Goal: Task Accomplishment & Management: Manage account settings

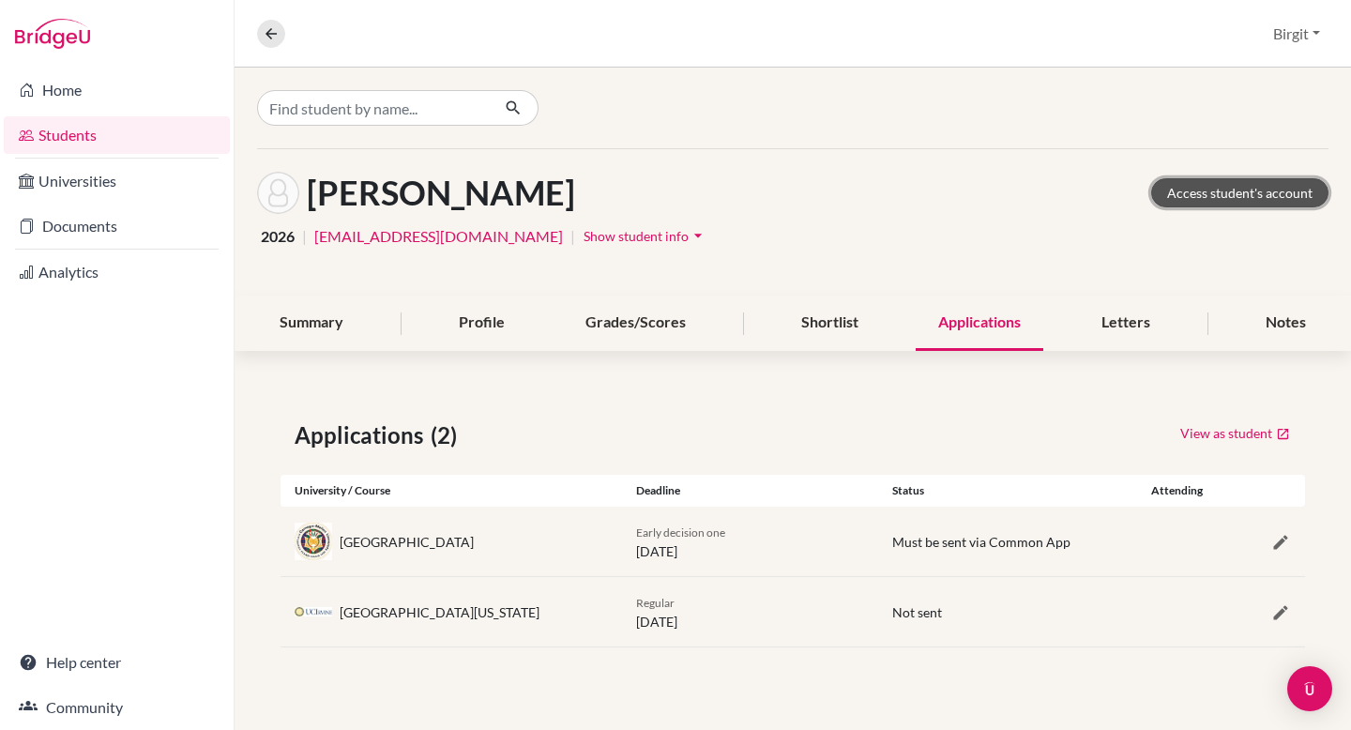
click at [1262, 189] on link "Access student's account" at bounding box center [1240, 192] width 177 height 29
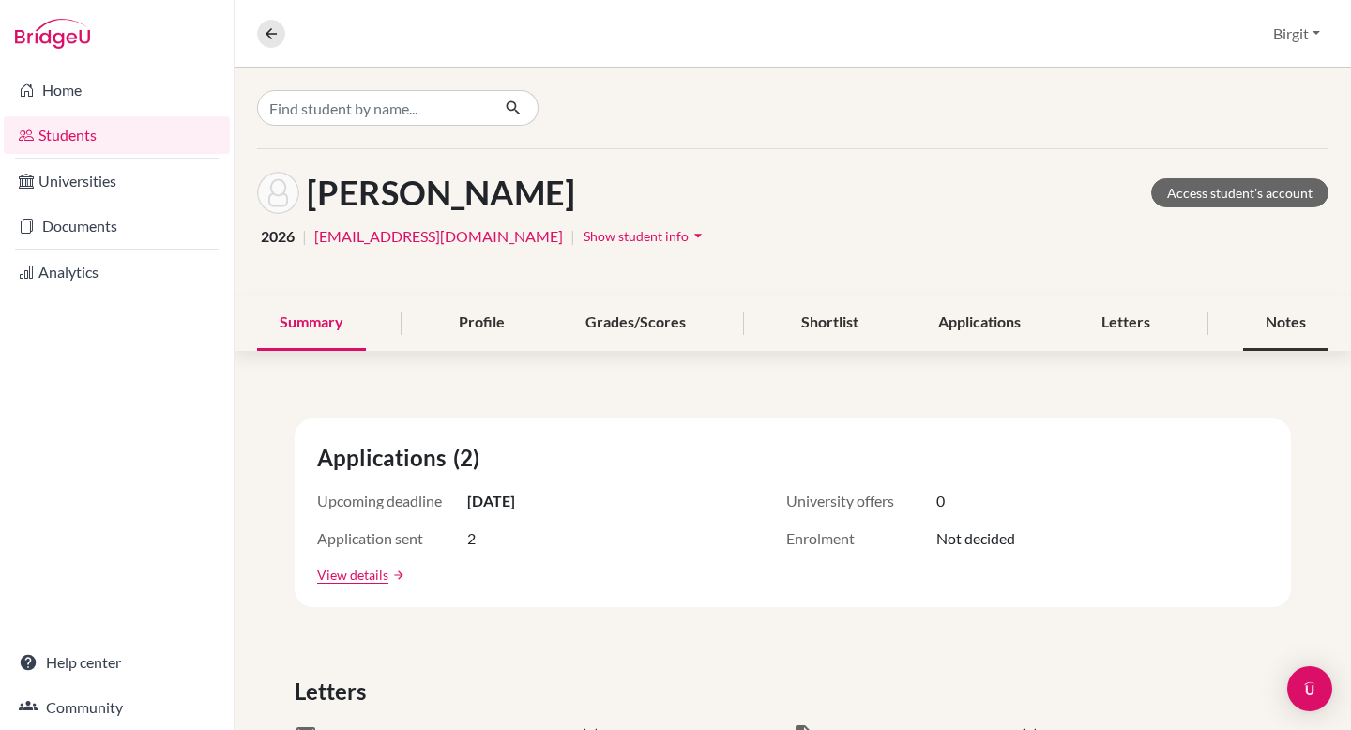
click at [1259, 326] on div "Notes" at bounding box center [1285, 323] width 85 height 55
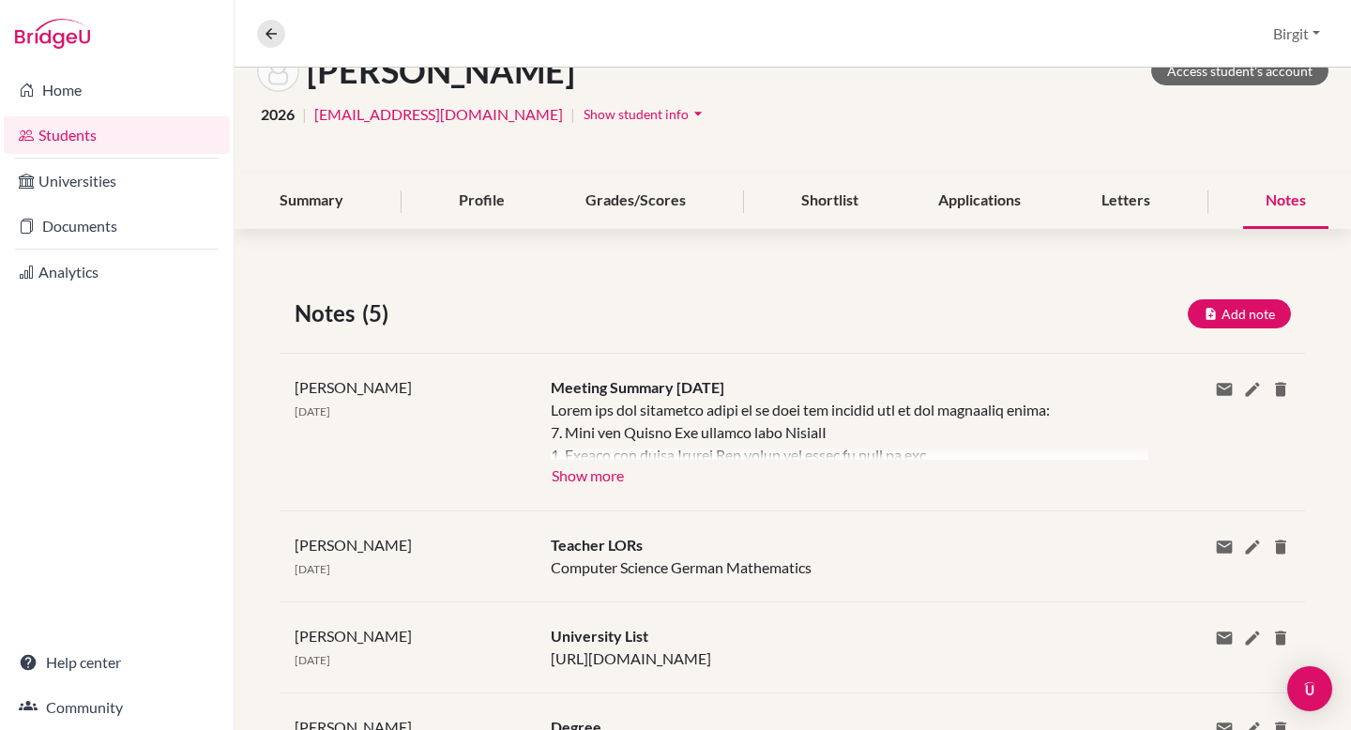
scroll to position [123, 0]
click at [604, 477] on button "Show more" at bounding box center [588, 473] width 74 height 28
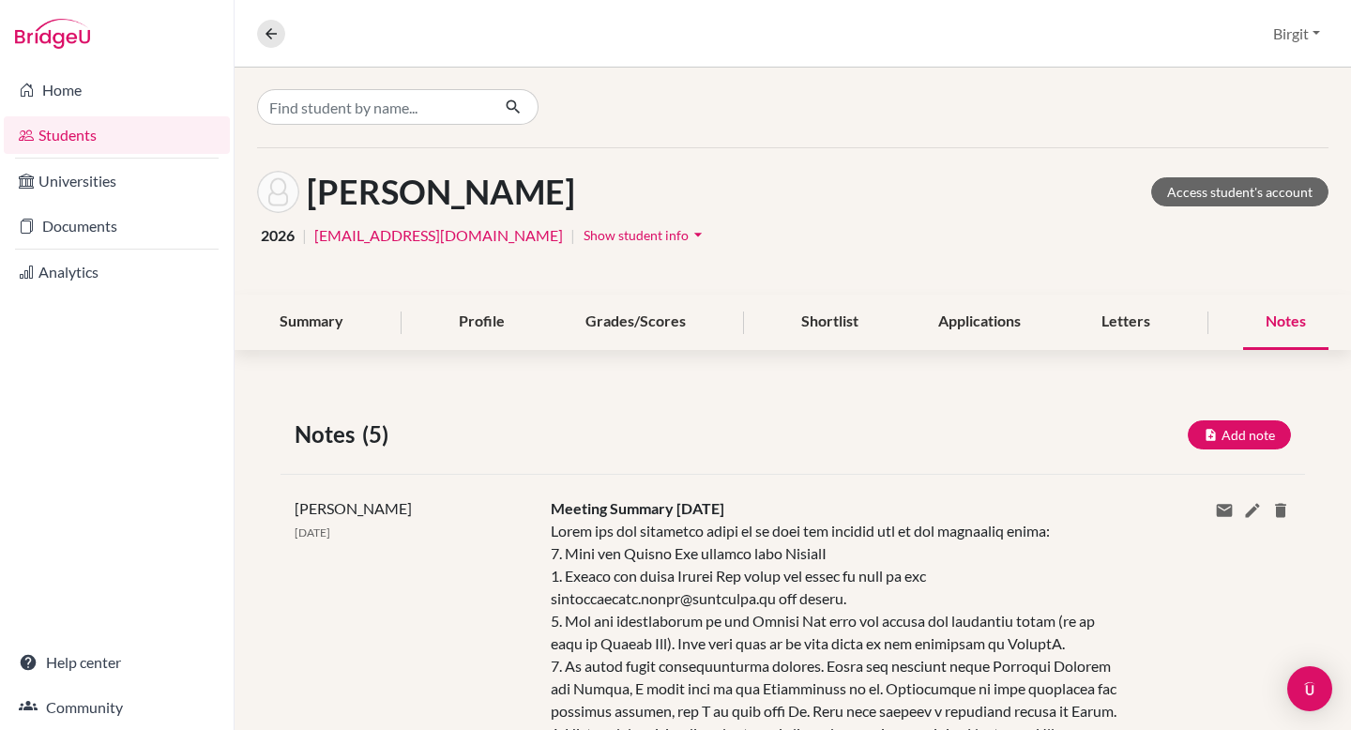
scroll to position [0, 0]
click at [1212, 435] on button "Add note" at bounding box center [1239, 435] width 103 height 29
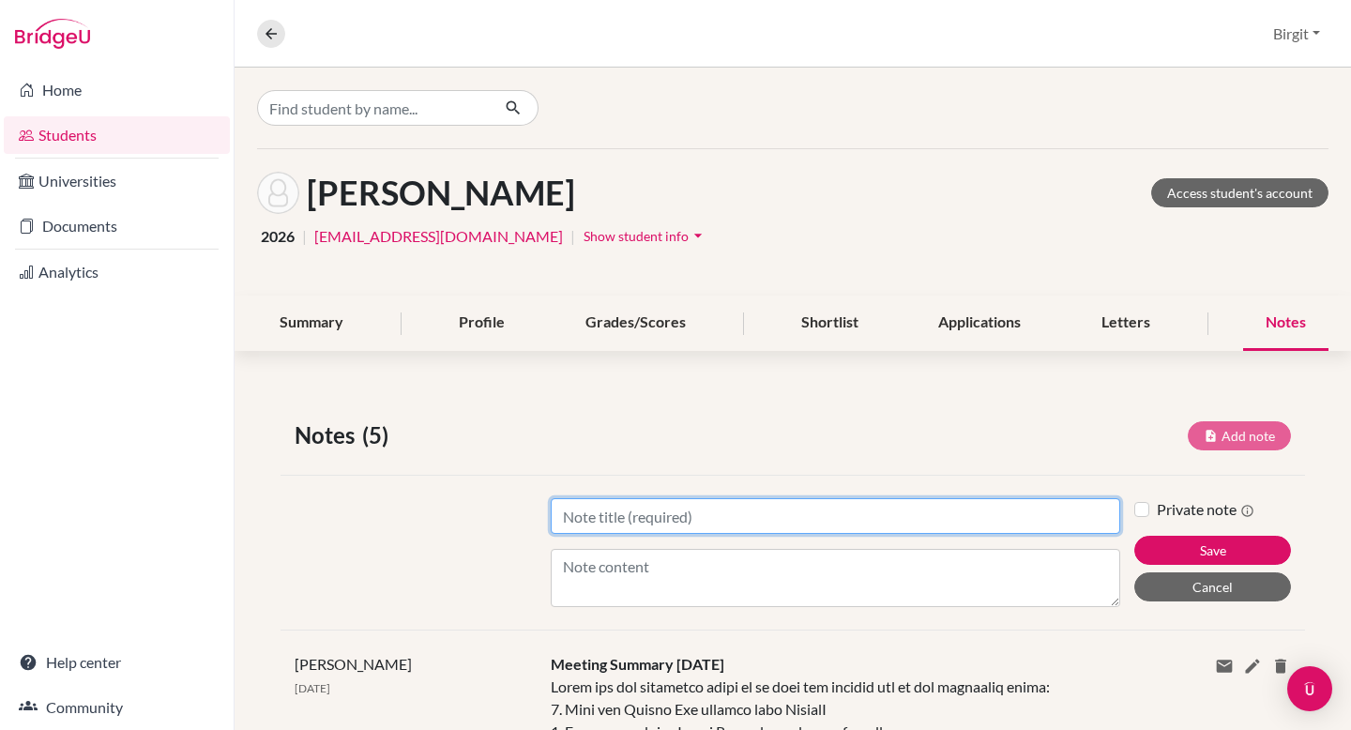
click at [860, 511] on input "Title" at bounding box center [836, 516] width 570 height 36
type input "[GEOGRAPHIC_DATA]"
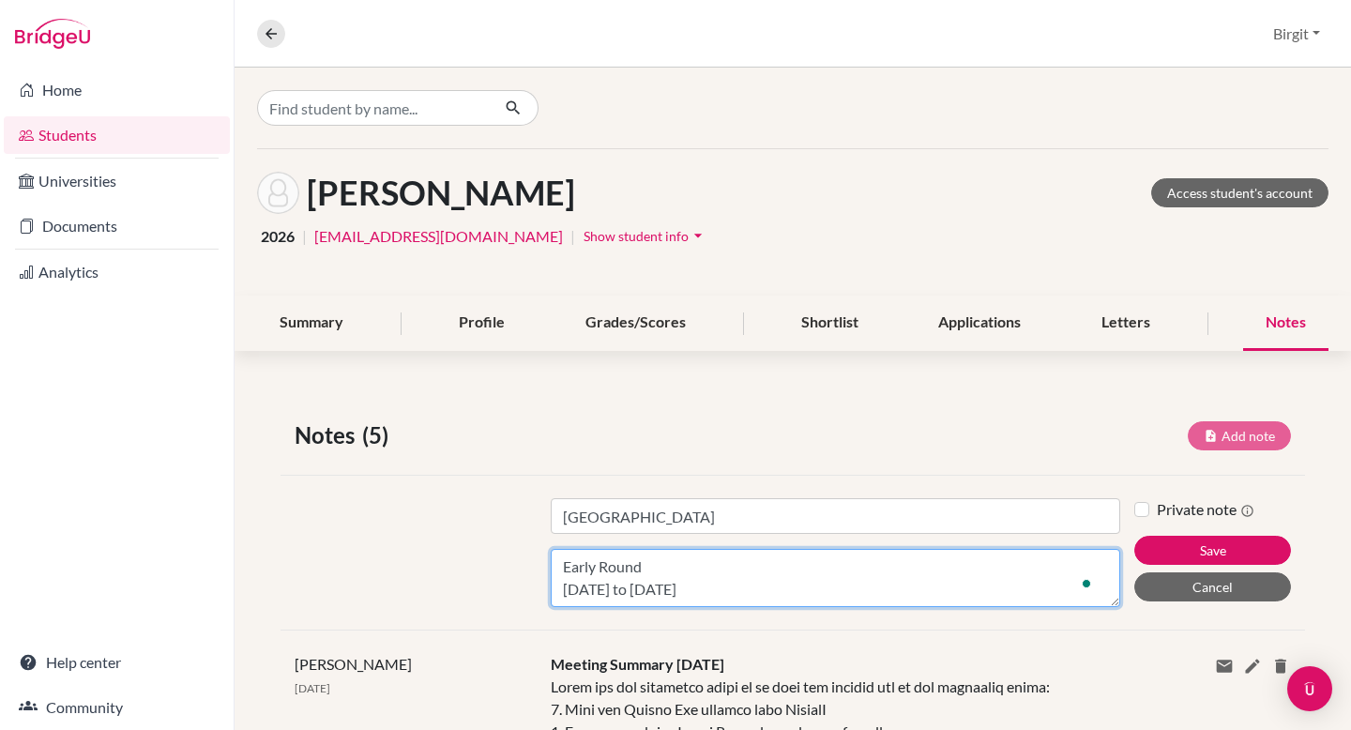
scroll to position [14, 0]
click at [563, 577] on textarea "Early Round [DATE] to [DATE] I" at bounding box center [836, 578] width 570 height 58
click at [592, 590] on textarea "Early Round [DATE] to [DATE] I" at bounding box center [836, 578] width 570 height 58
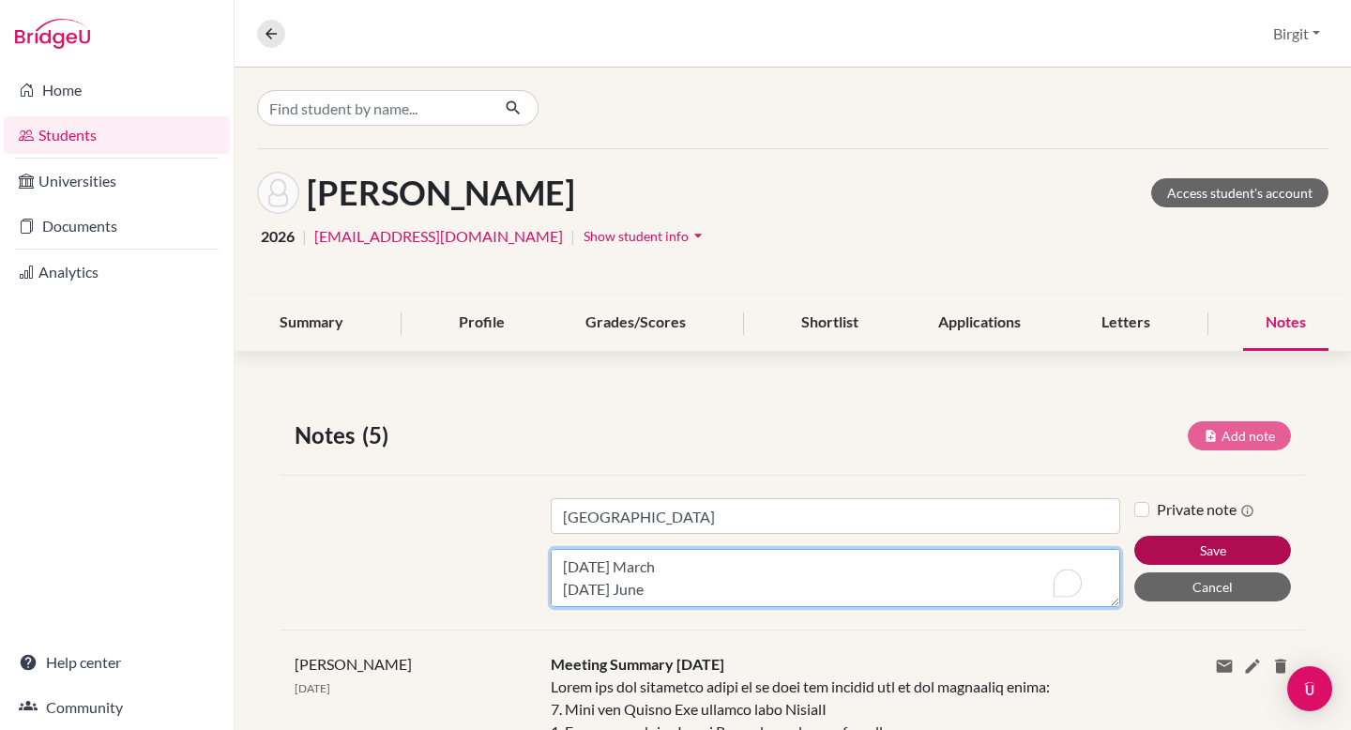
type textarea "Early Round [DATE] to [DATE] Interviews [DATE] to [DATE] Decision [DATE] Next R…"
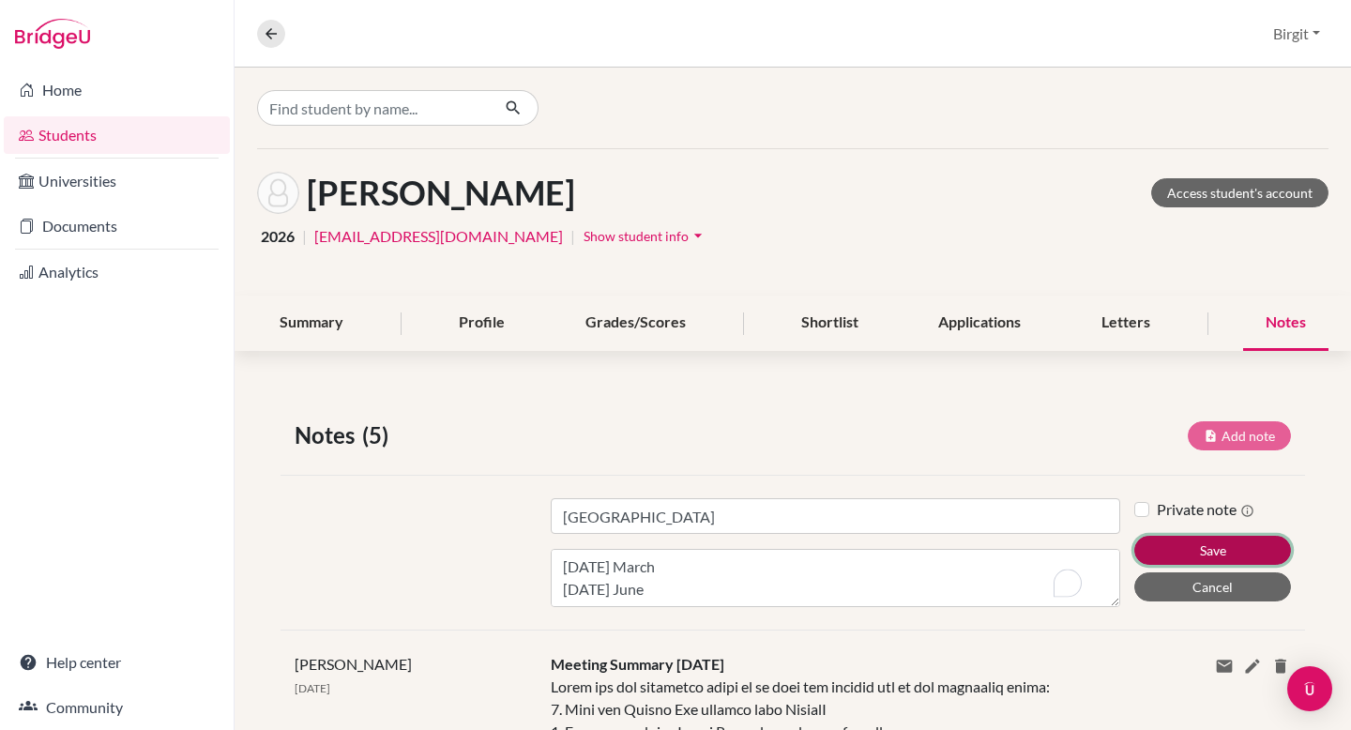
click at [1194, 558] on button "Save" at bounding box center [1213, 550] width 157 height 29
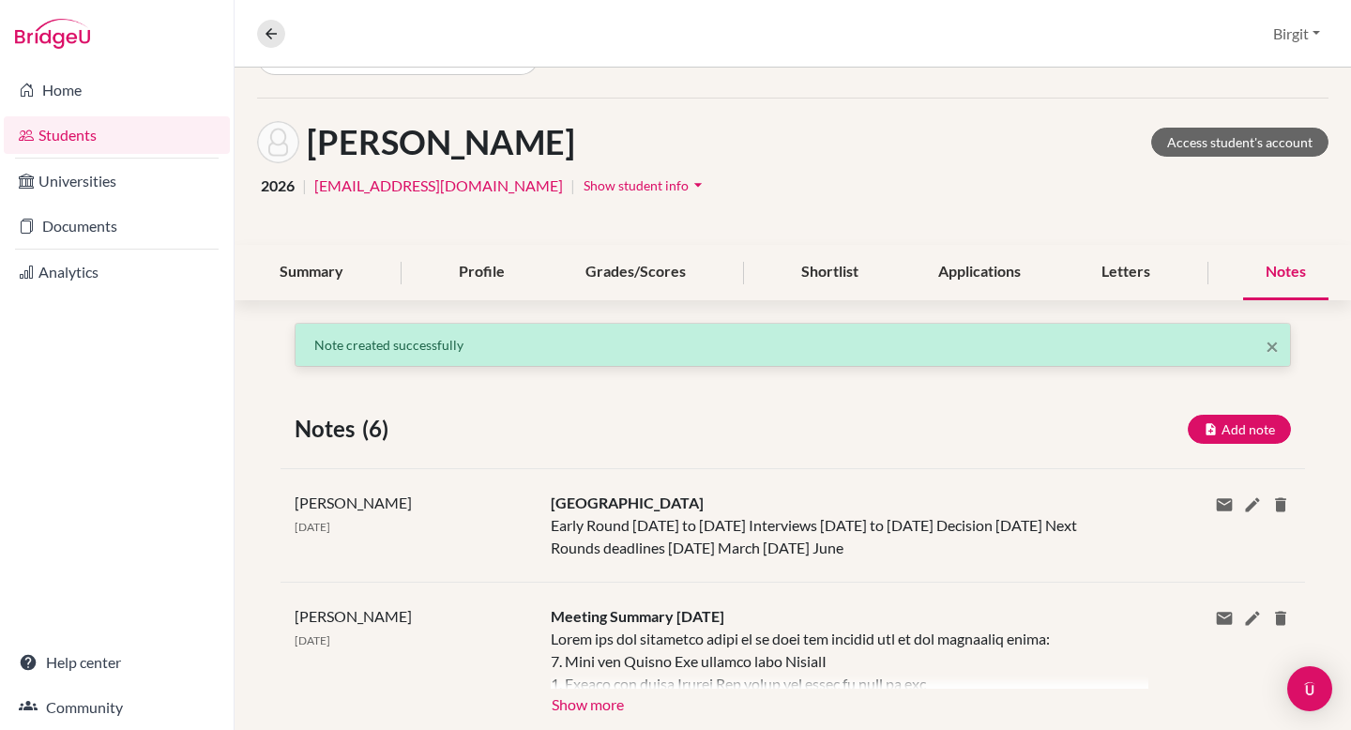
scroll to position [80, 0]
